Goal: Navigation & Orientation: Find specific page/section

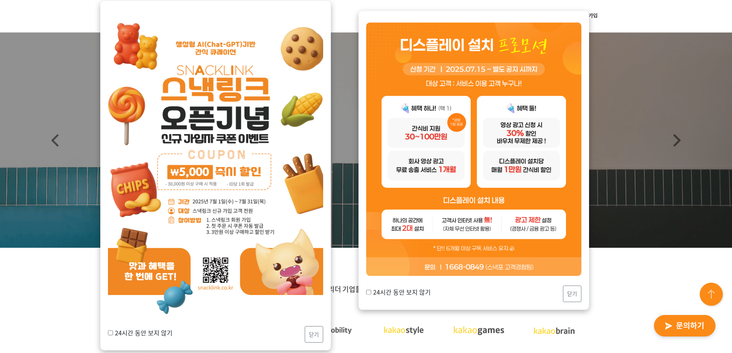
click at [158, 336] on label "24시간 동안 보지 않기" at bounding box center [140, 332] width 65 height 9
click at [113, 336] on input "24시간 동안 보지 않기" at bounding box center [110, 333] width 5 height 5
checkbox input "true"
drag, startPoint x: 324, startPoint y: 336, endPoint x: 319, endPoint y: 338, distance: 4.9
click at [319, 338] on div "24시간 동안 보지 않기 닫기" at bounding box center [215, 176] width 231 height 350
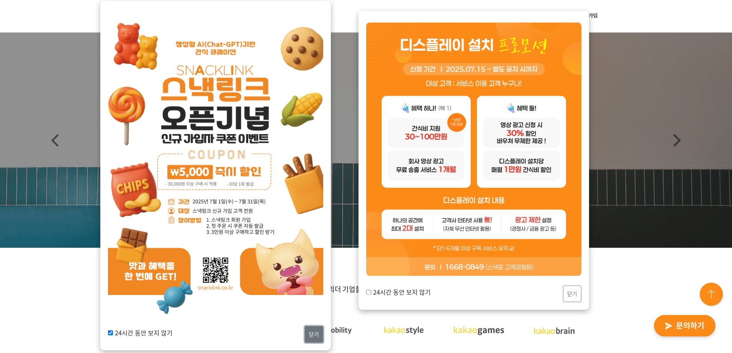
click at [319, 338] on button "닫기" at bounding box center [314, 334] width 18 height 17
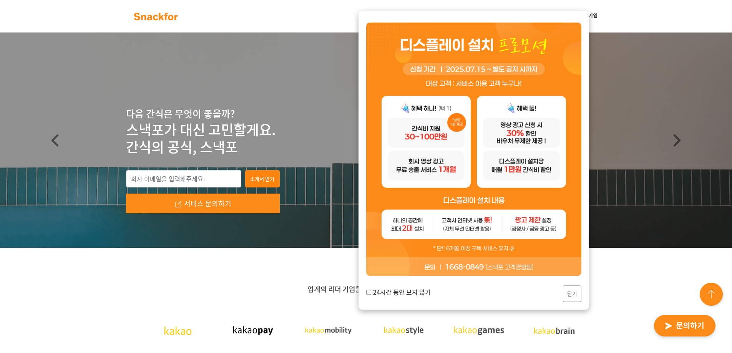
click at [379, 292] on label "24시간 동안 보지 않기" at bounding box center [398, 292] width 65 height 9
click at [371, 292] on input "24시간 동안 보지 않기" at bounding box center [368, 292] width 5 height 5
checkbox input "true"
click at [567, 294] on button "닫기" at bounding box center [572, 294] width 18 height 17
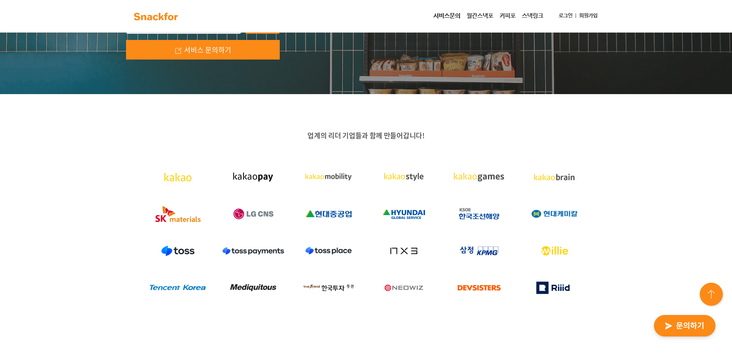
scroll to position [192, 0]
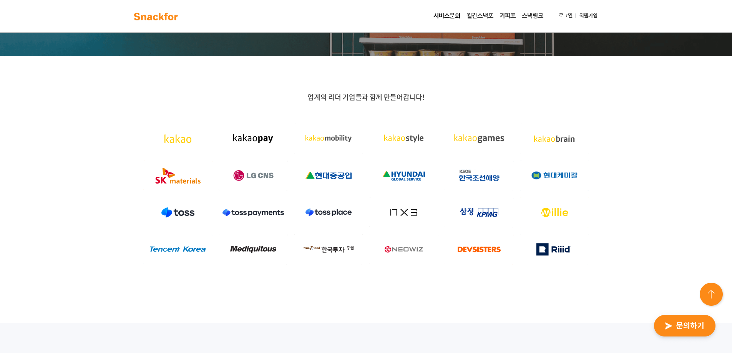
click at [525, 16] on link "스낵링크" at bounding box center [533, 15] width 28 height 15
click at [469, 17] on link "월간스낵포" at bounding box center [480, 15] width 33 height 15
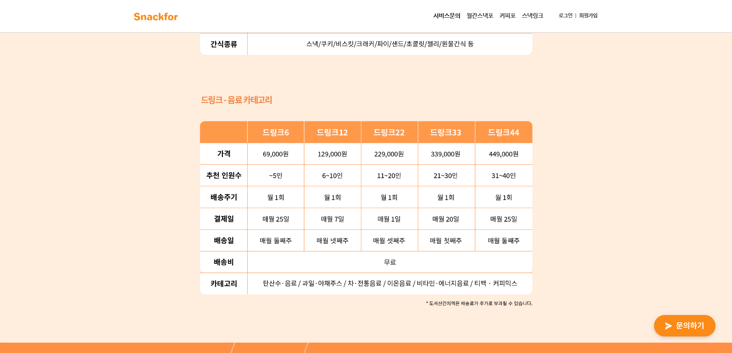
scroll to position [999, 0]
